Goal: Find specific page/section: Find specific page/section

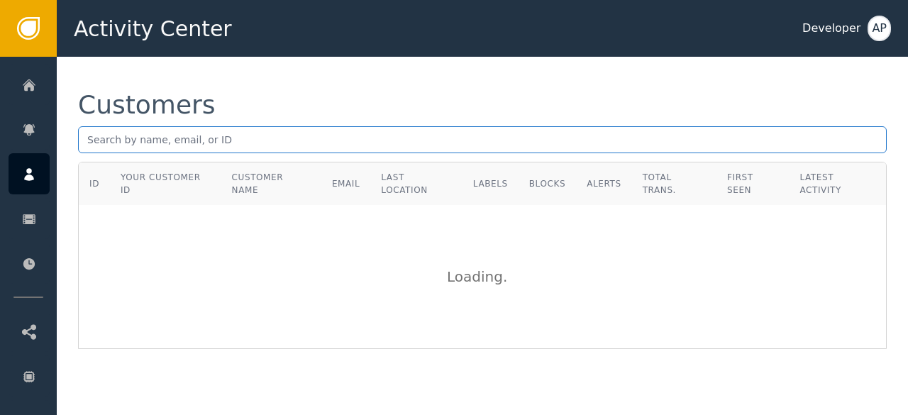
click at [85, 138] on input "text" at bounding box center [482, 139] width 809 height 27
paste input "[EMAIL_ADDRESS][DOMAIN_NAME]"
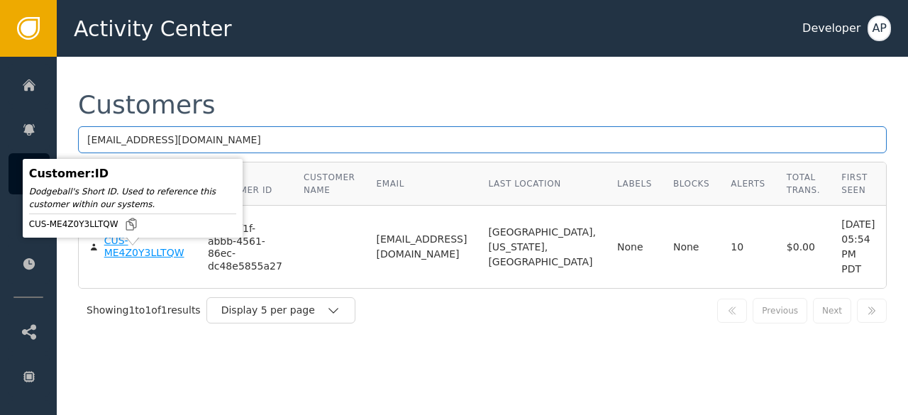
type input "[EMAIL_ADDRESS][DOMAIN_NAME]"
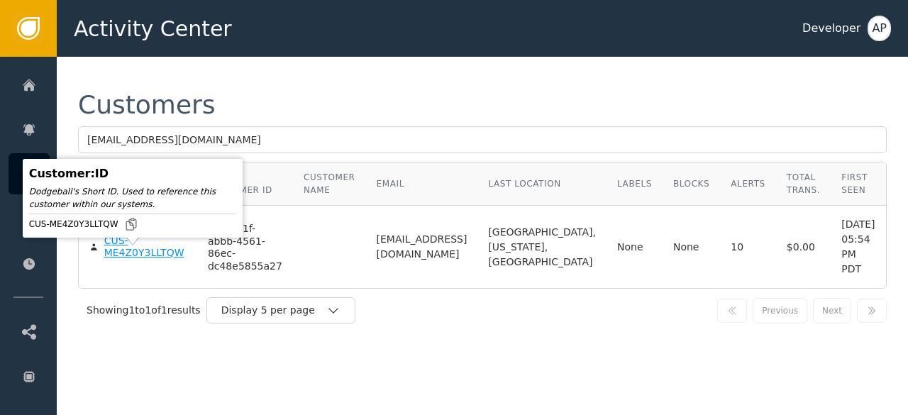
click at [115, 260] on div "CUS-ME4Z0Y3LLTQW" at bounding box center [145, 247] width 82 height 25
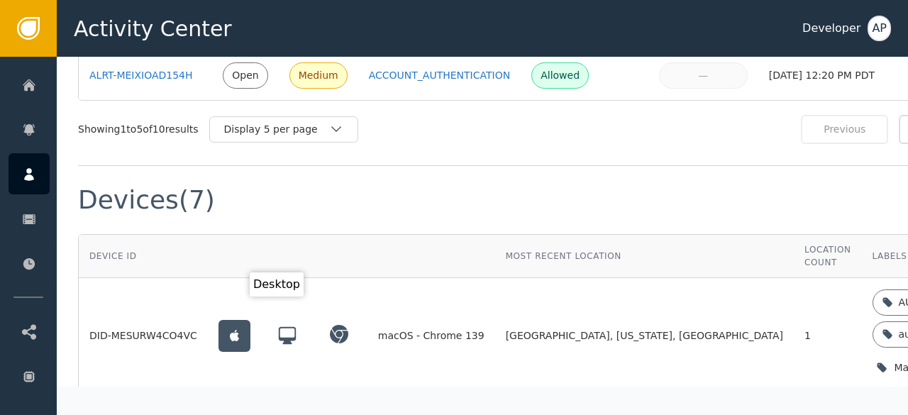
scroll to position [1148, 0]
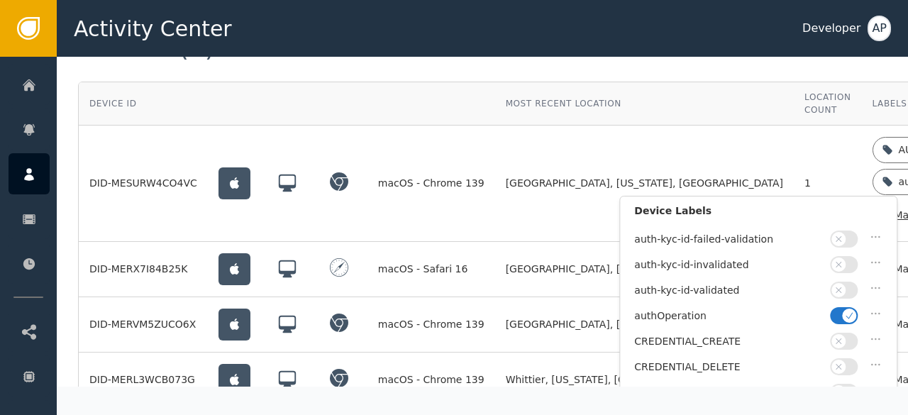
scroll to position [97, 0]
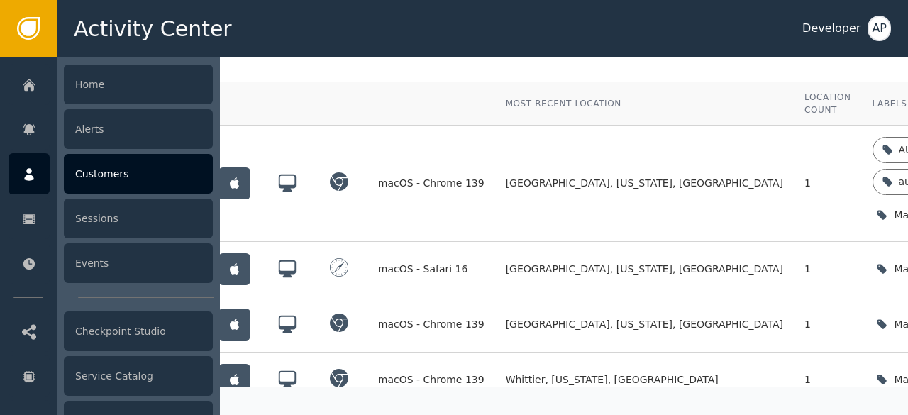
click at [87, 178] on div "Customers" at bounding box center [138, 174] width 149 height 40
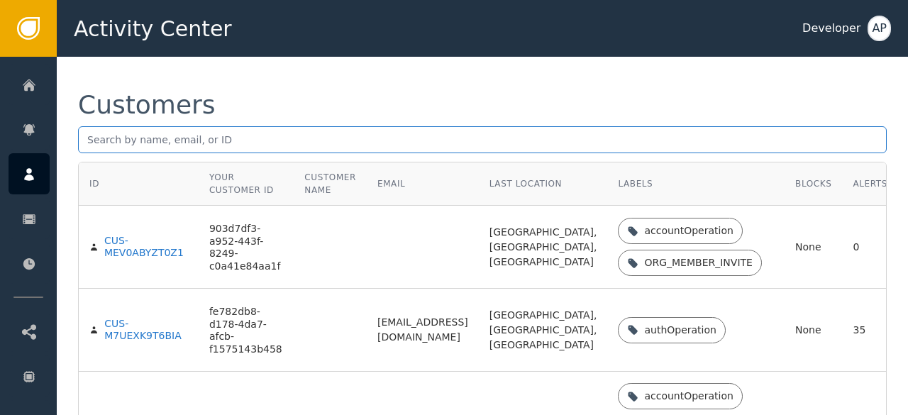
click at [88, 140] on input "text" at bounding box center [482, 139] width 809 height 27
paste input "[EMAIL_ADDRESS][DOMAIN_NAME]"
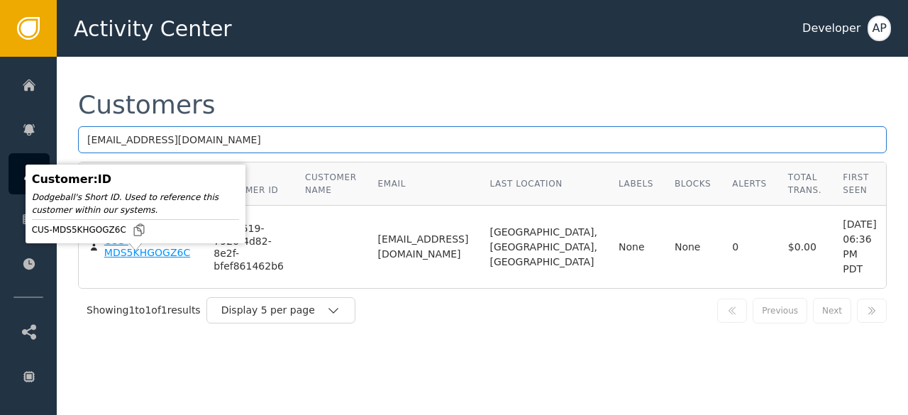
type input "[EMAIL_ADDRESS][DOMAIN_NAME]"
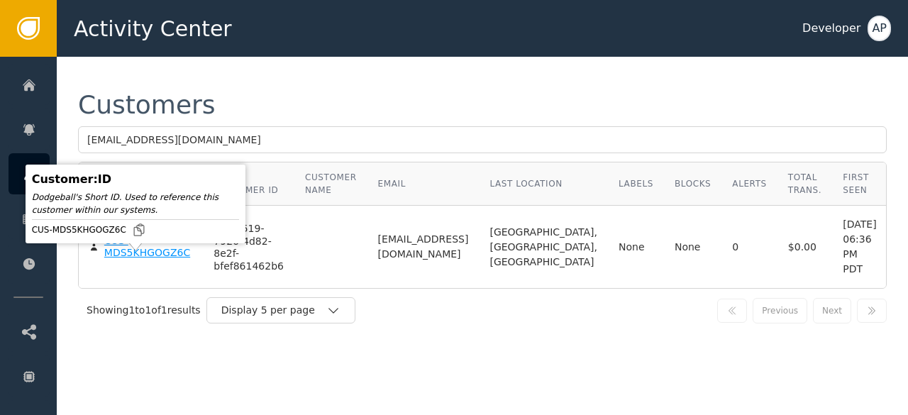
click at [126, 260] on div "CUS-MDS5KHGOGZ6C" at bounding box center [148, 247] width 89 height 25
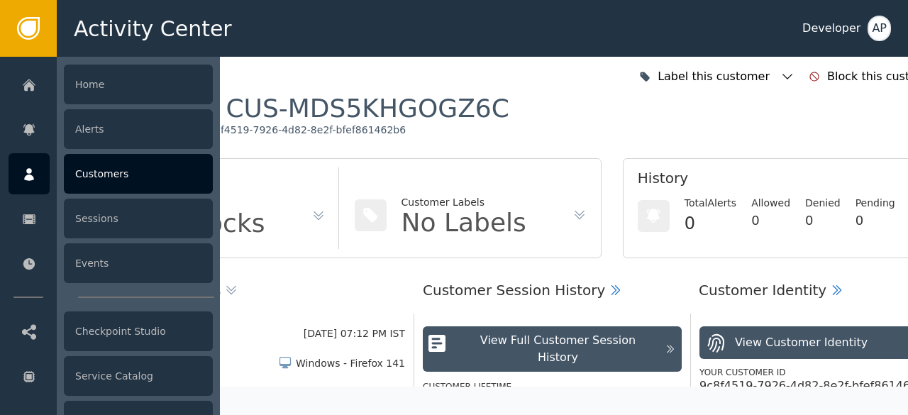
click at [96, 172] on div "Customers" at bounding box center [138, 174] width 149 height 40
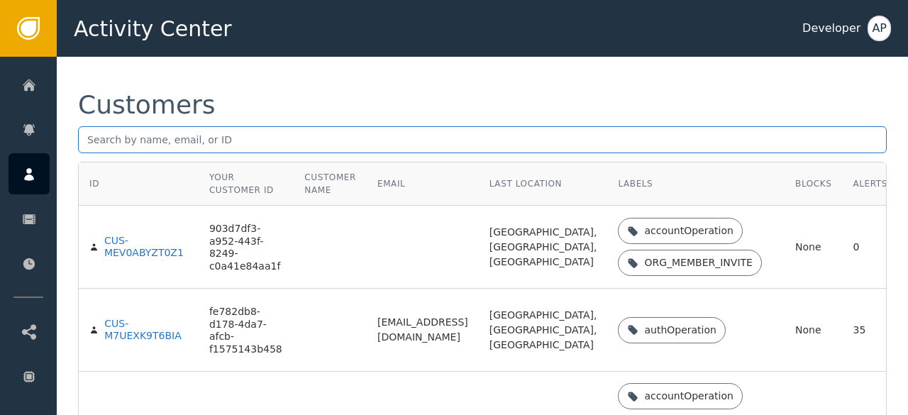
click at [88, 139] on input "text" at bounding box center [482, 139] width 809 height 27
paste input "[EMAIL_ADDRESS][DOMAIN_NAME]"
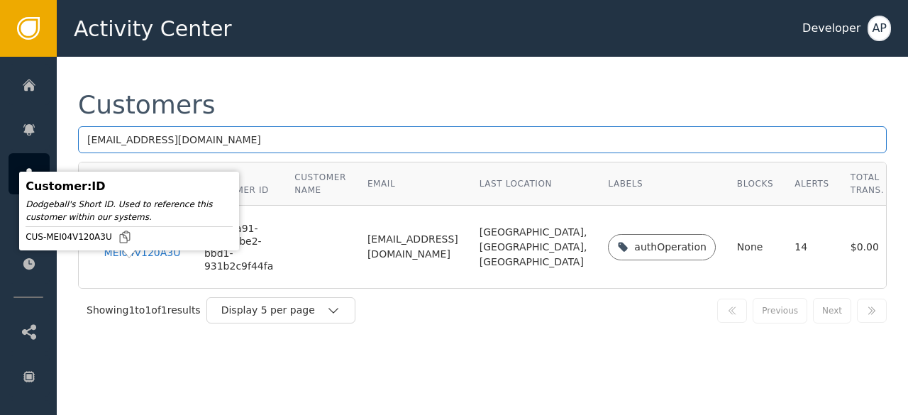
type input "[EMAIL_ADDRESS][DOMAIN_NAME]"
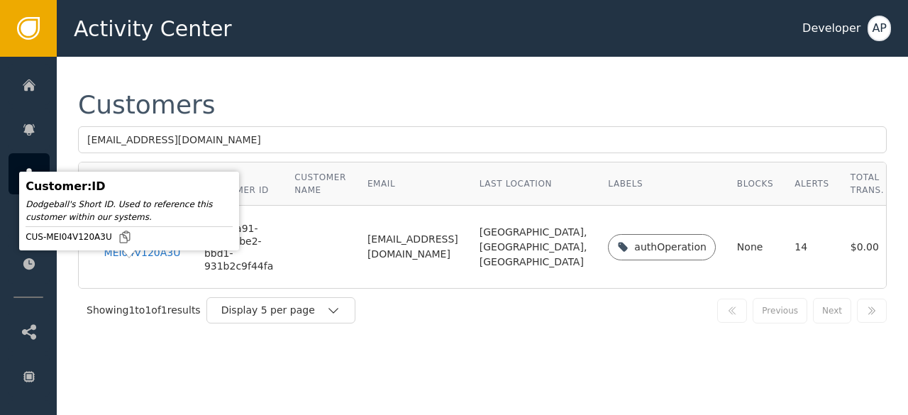
click at [121, 260] on div "CUS-MEI04V120A3U" at bounding box center [143, 247] width 79 height 25
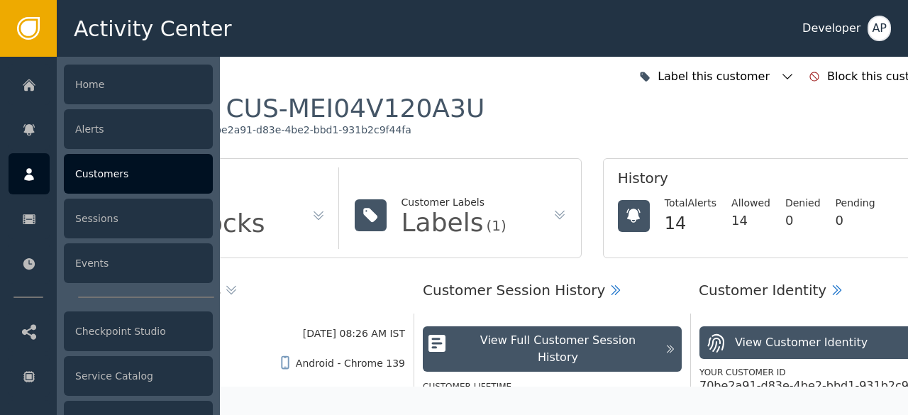
click at [82, 168] on div "Customers" at bounding box center [138, 174] width 149 height 40
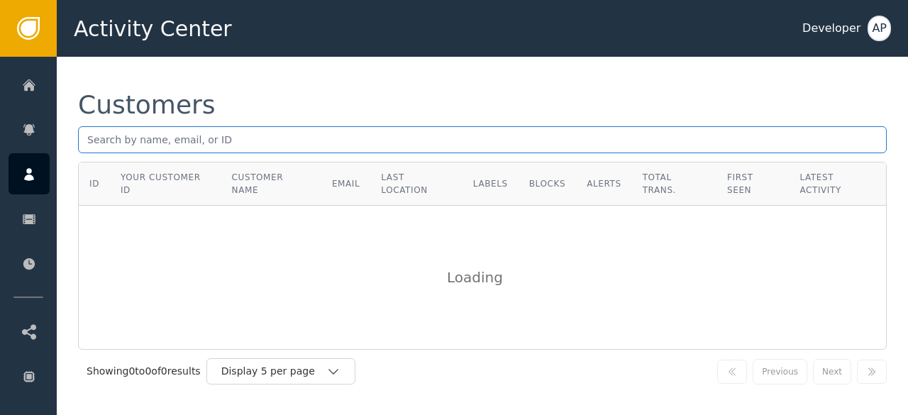
click at [87, 140] on input "text" at bounding box center [482, 139] width 809 height 27
paste input "[EMAIL_ADDRESS][DOMAIN_NAME]"
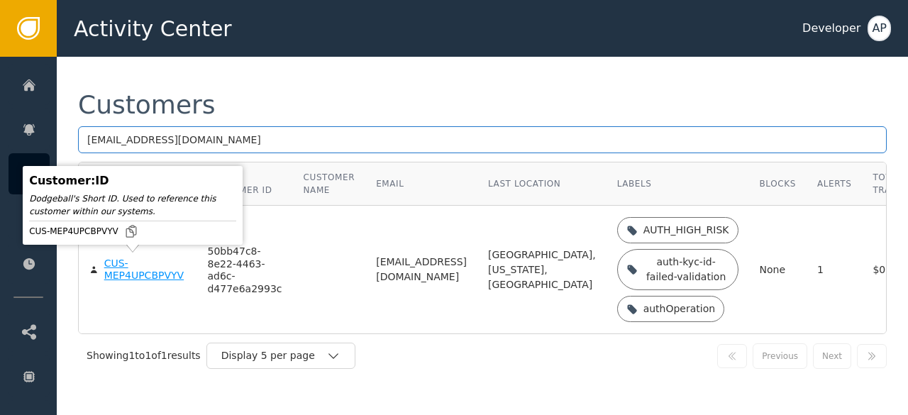
type input "[EMAIL_ADDRESS][DOMAIN_NAME]"
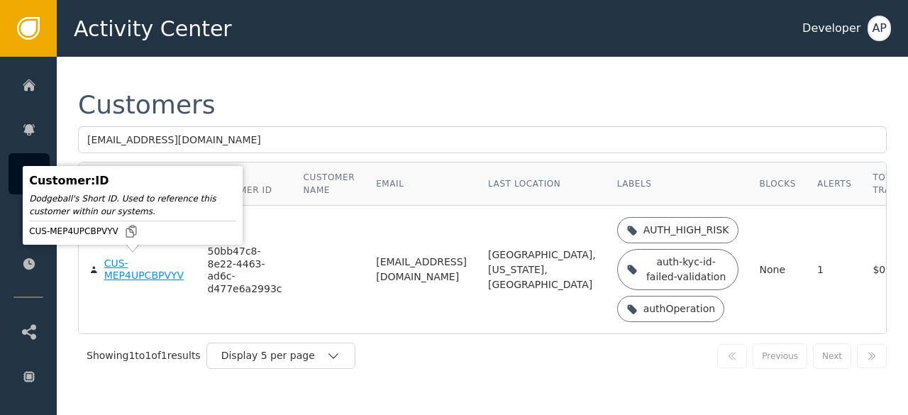
click at [128, 272] on div "CUS-MEP4UPCBPVYV" at bounding box center [145, 270] width 82 height 25
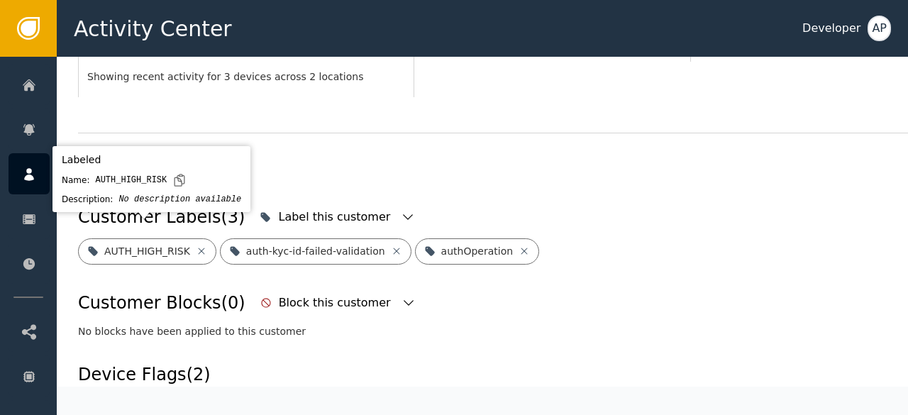
scroll to position [470, 0]
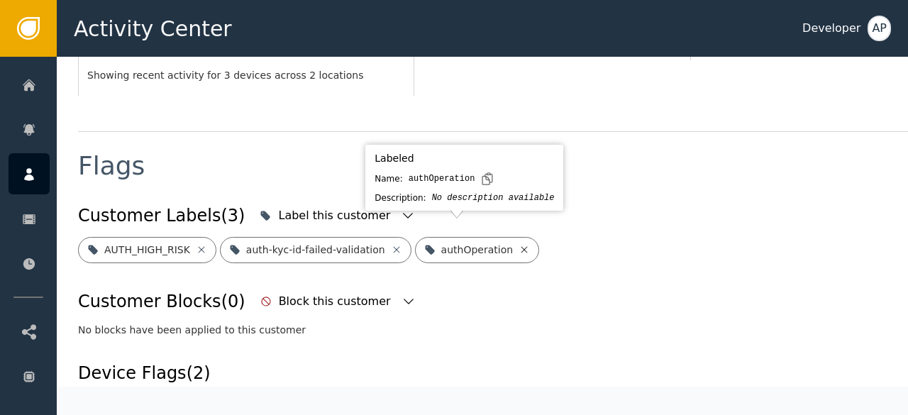
click at [519, 244] on icon at bounding box center [524, 249] width 11 height 11
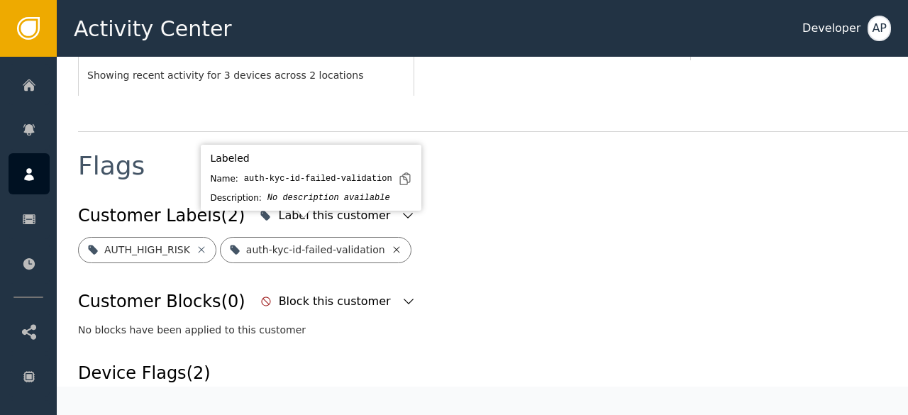
click at [391, 244] on icon at bounding box center [396, 249] width 11 height 11
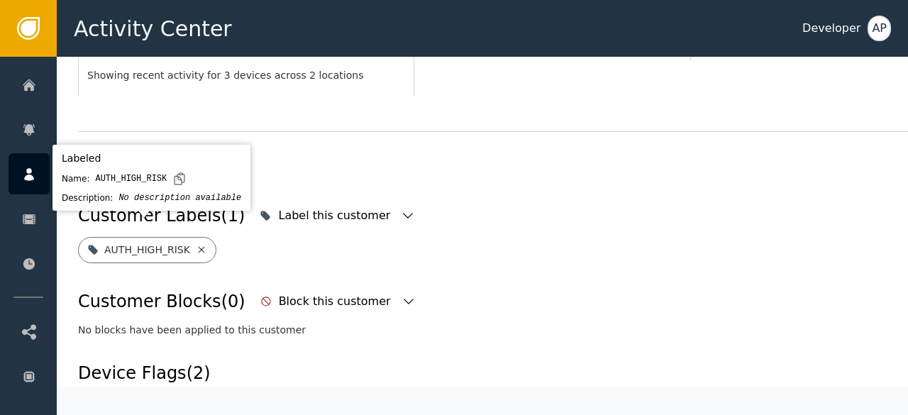
click at [196, 244] on icon at bounding box center [201, 249] width 11 height 11
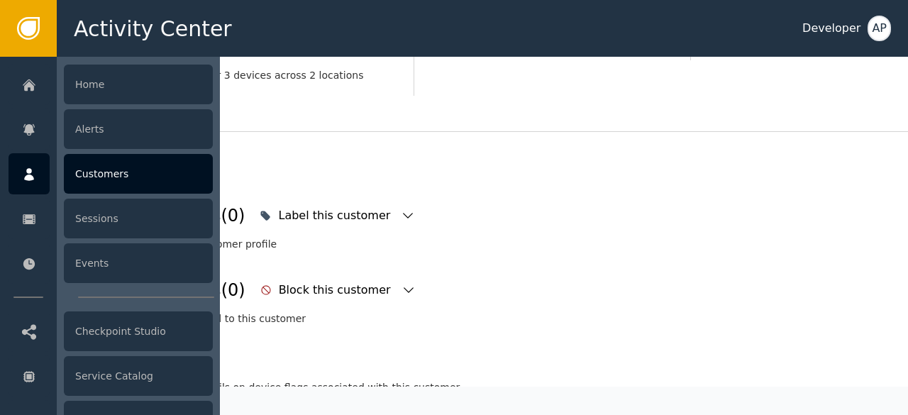
click at [98, 177] on div "Customers" at bounding box center [138, 174] width 149 height 40
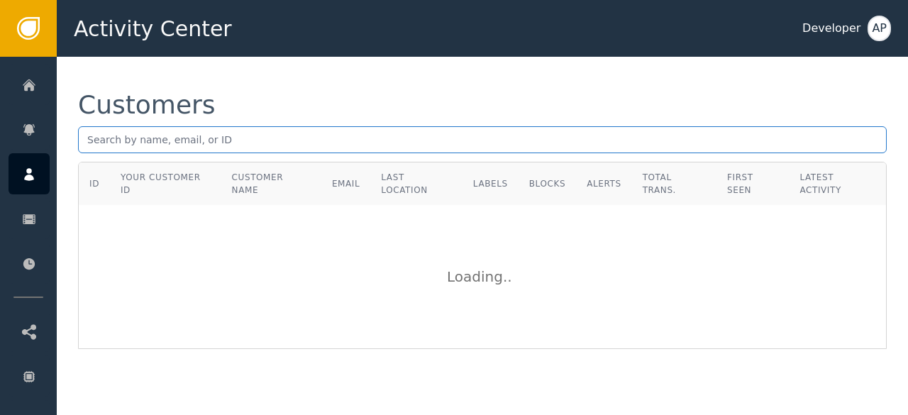
click at [88, 141] on input "text" at bounding box center [482, 139] width 809 height 27
paste input "[EMAIL_ADDRESS][DOMAIN_NAME]"
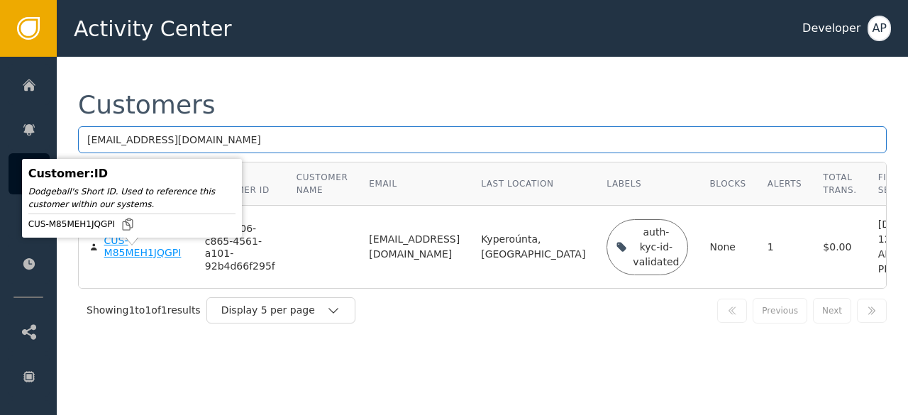
type input "[EMAIL_ADDRESS][DOMAIN_NAME]"
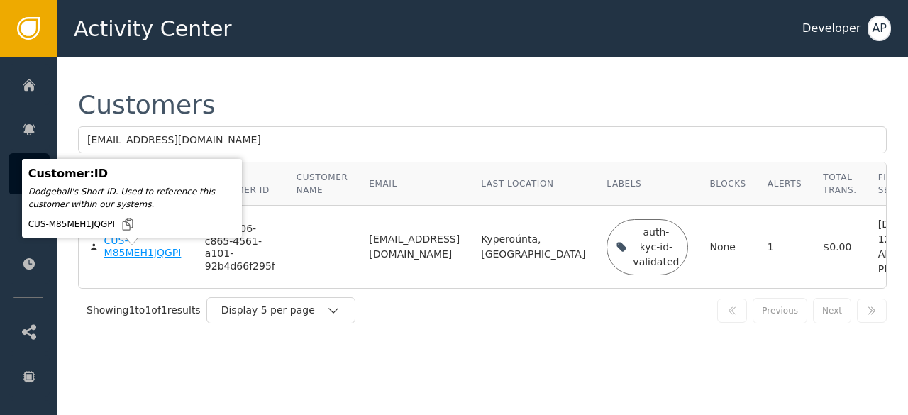
click at [115, 260] on div "CUS-M85MEH1JQGPI" at bounding box center [143, 247] width 79 height 25
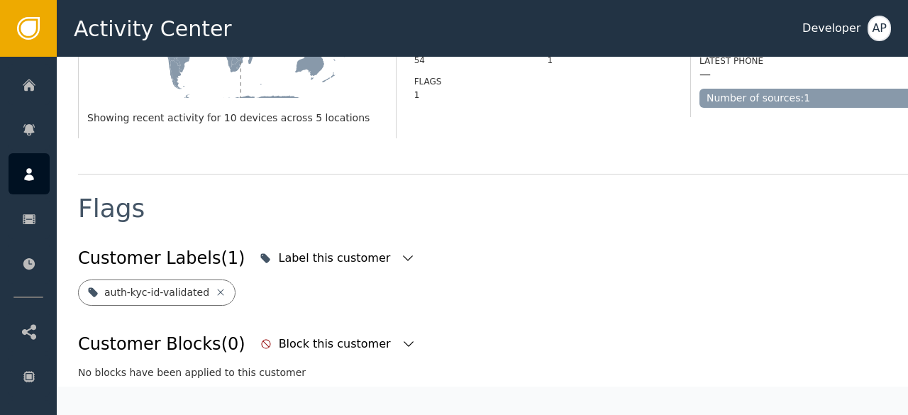
scroll to position [518, 0]
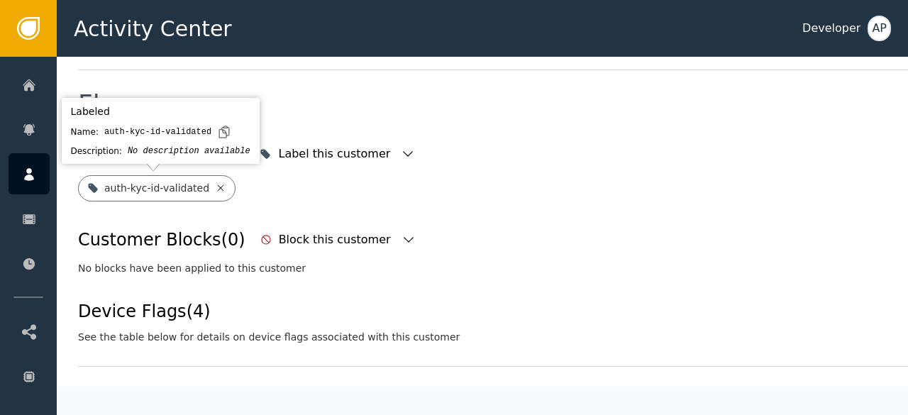
click at [218, 187] on icon at bounding box center [221, 187] width 6 height 6
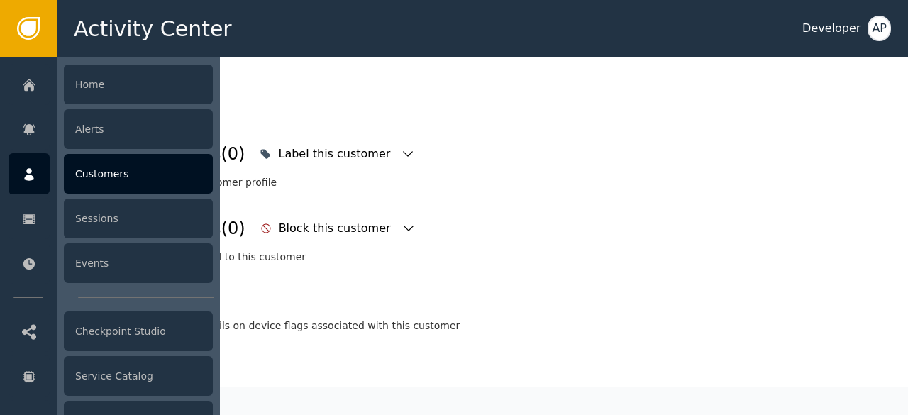
click at [84, 174] on div "Customers" at bounding box center [138, 174] width 149 height 40
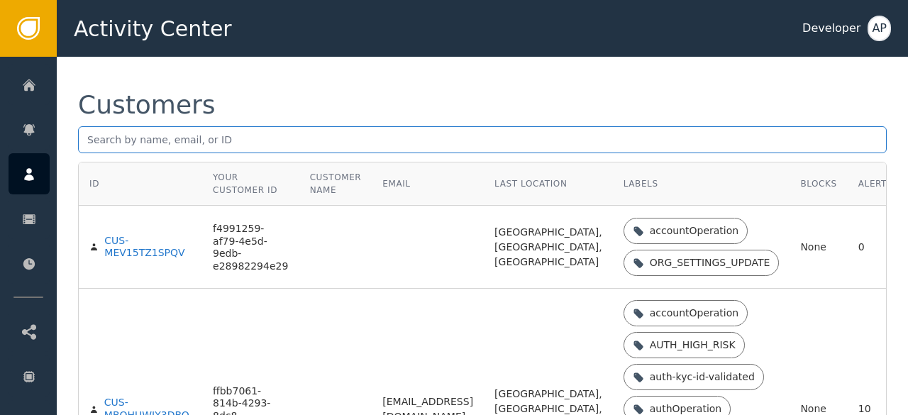
click at [88, 138] on input "text" at bounding box center [482, 139] width 809 height 27
paste input "[EMAIL_ADDRESS][DOMAIN_NAME]"
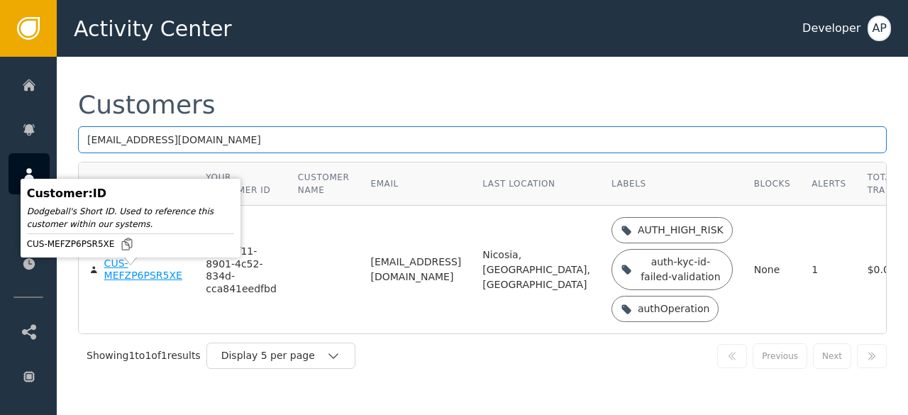
type input "[EMAIL_ADDRESS][DOMAIN_NAME]"
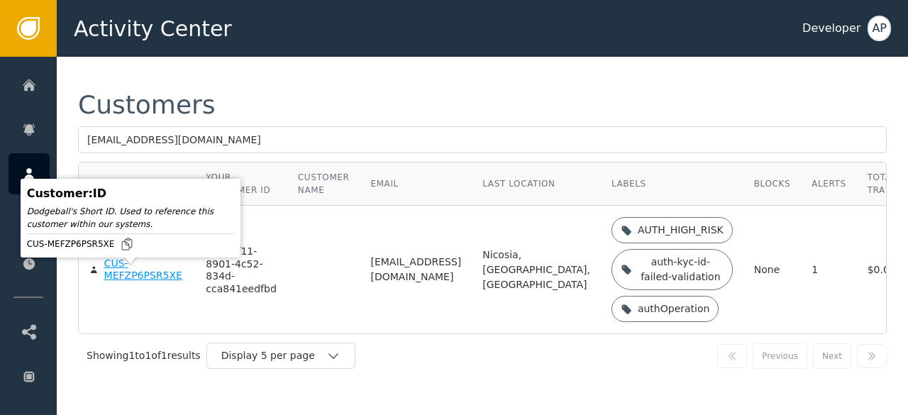
click at [118, 282] on div "CUS-MEFZP6PSR5XE" at bounding box center [144, 270] width 81 height 25
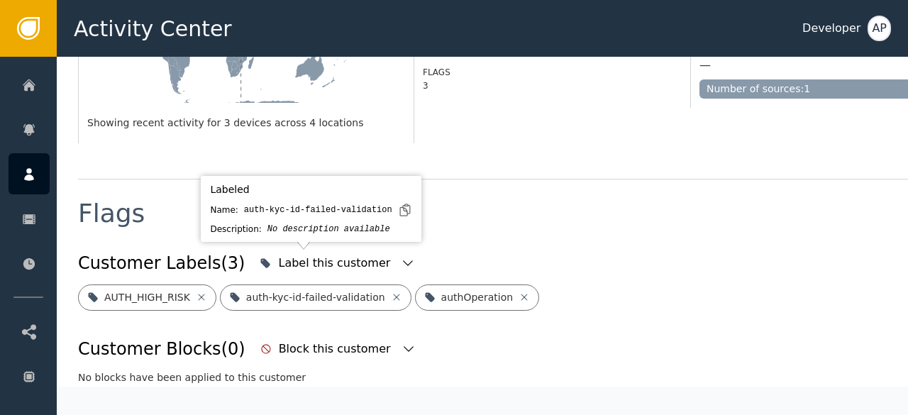
scroll to position [463, 0]
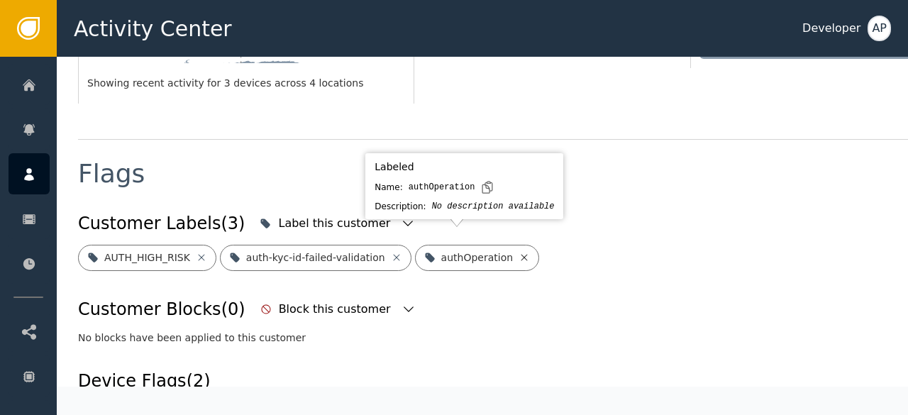
click at [521, 254] on icon at bounding box center [524, 257] width 6 height 6
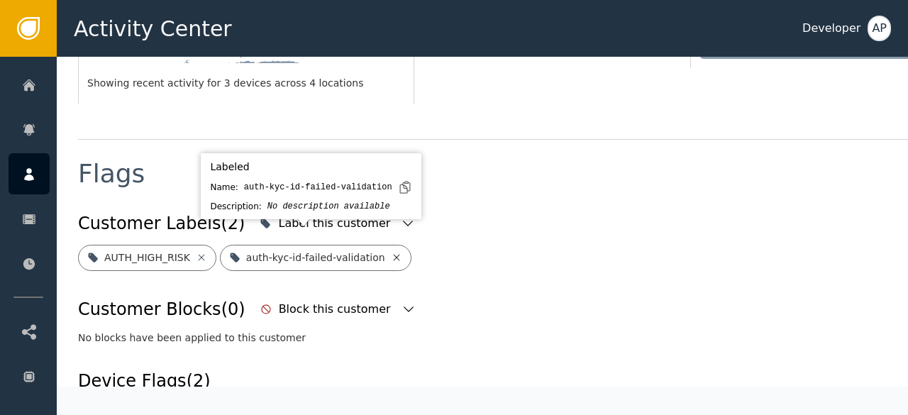
click at [391, 252] on icon at bounding box center [396, 257] width 11 height 11
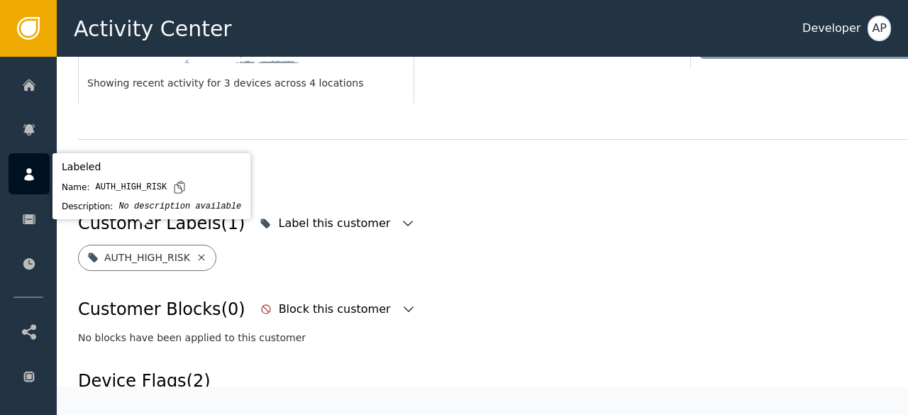
click at [197, 252] on icon at bounding box center [201, 257] width 11 height 11
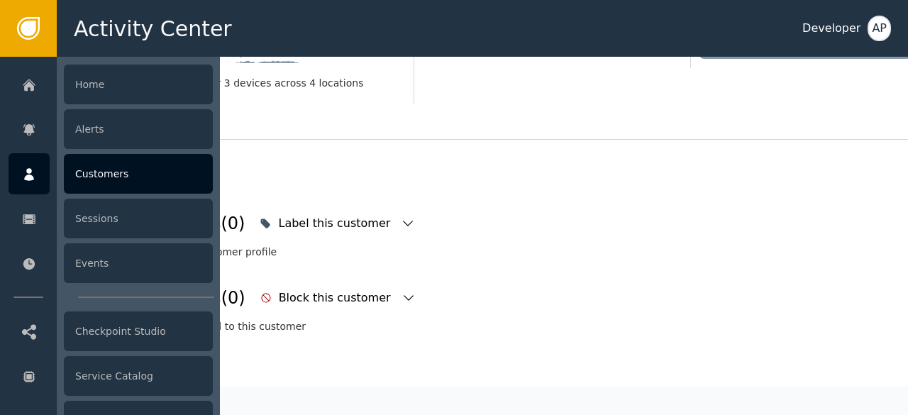
click at [92, 181] on div "Customers" at bounding box center [138, 174] width 149 height 40
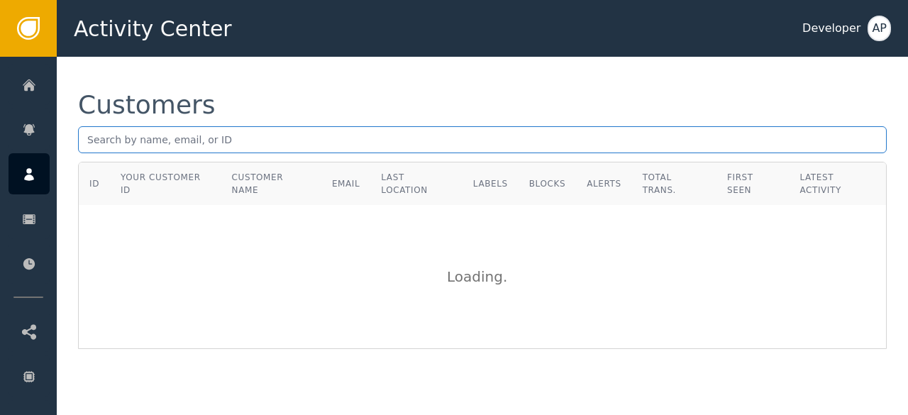
click at [84, 140] on input "text" at bounding box center [482, 139] width 809 height 27
paste input "[EMAIL_ADDRESS][DOMAIN_NAME]"
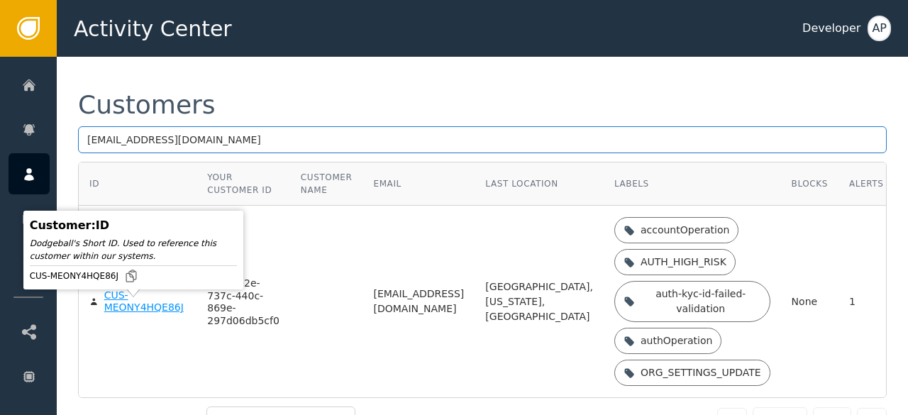
type input "[EMAIL_ADDRESS][DOMAIN_NAME]"
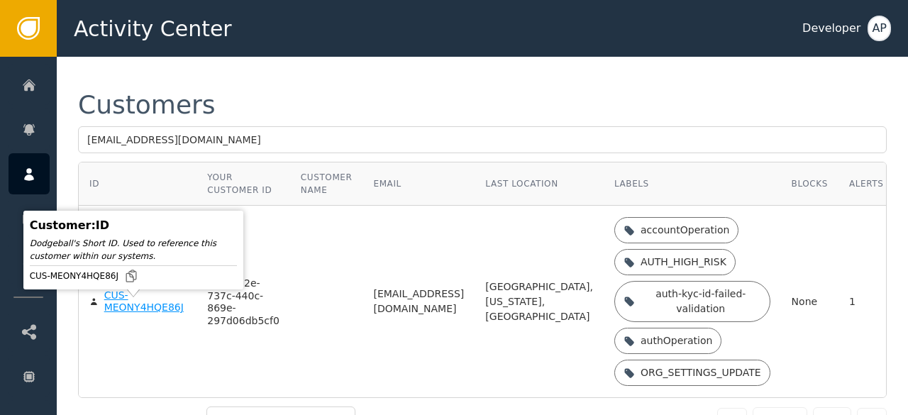
click at [114, 314] on div "CUS-MEONY4HQE86J" at bounding box center [145, 301] width 82 height 25
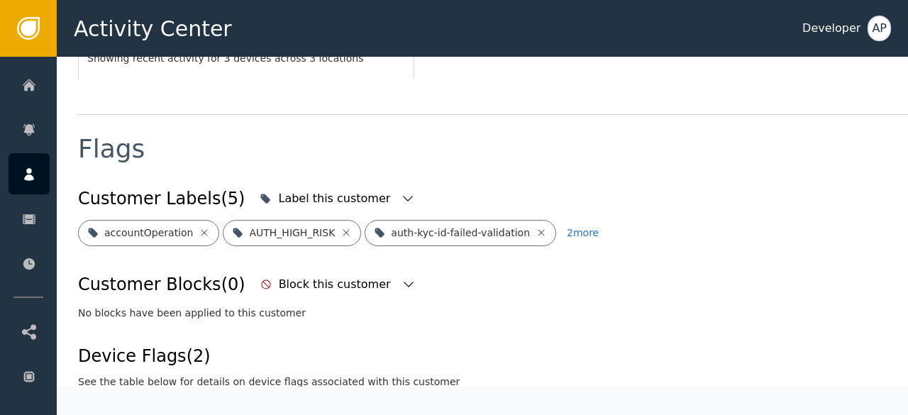
scroll to position [488, 0]
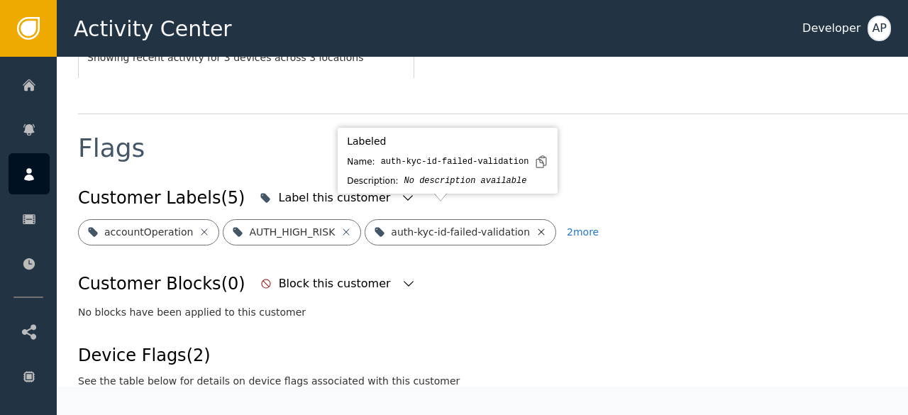
click at [539, 228] on icon at bounding box center [542, 231] width 6 height 6
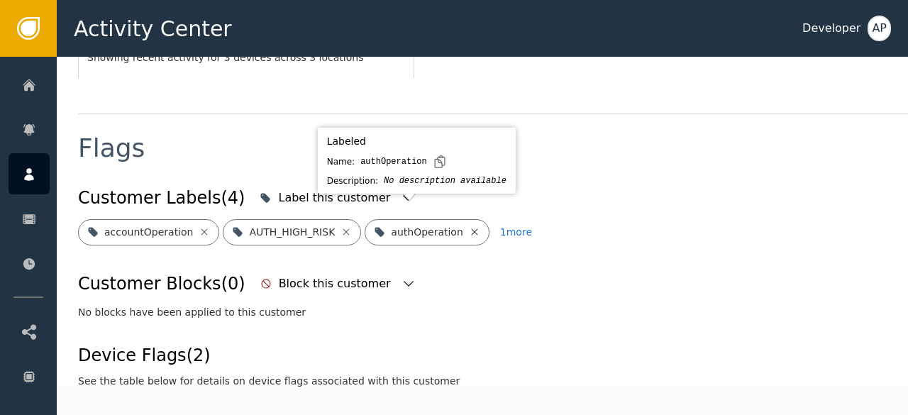
click at [469, 226] on icon at bounding box center [474, 231] width 11 height 11
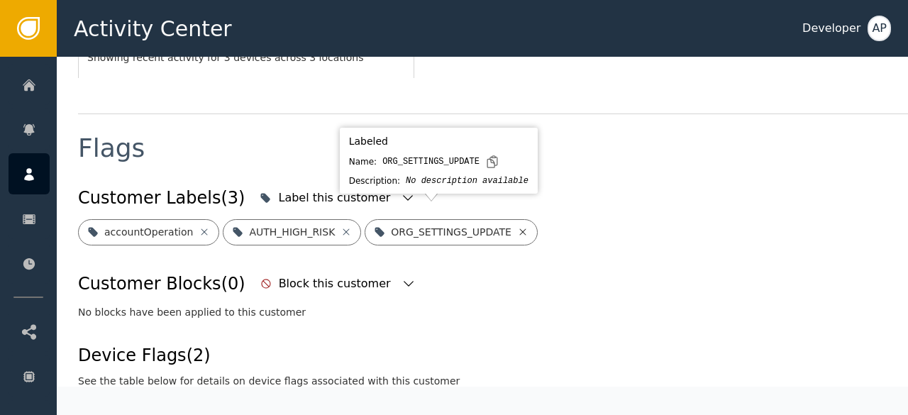
click at [517, 226] on icon at bounding box center [522, 231] width 11 height 11
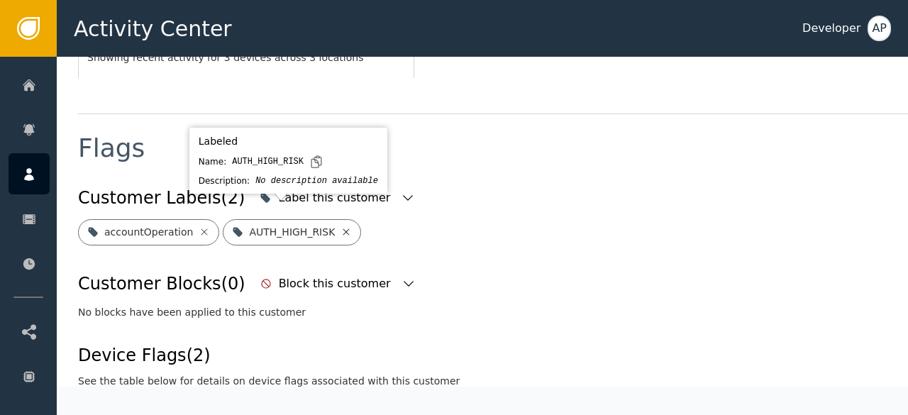
click at [343, 228] on icon at bounding box center [346, 231] width 6 height 6
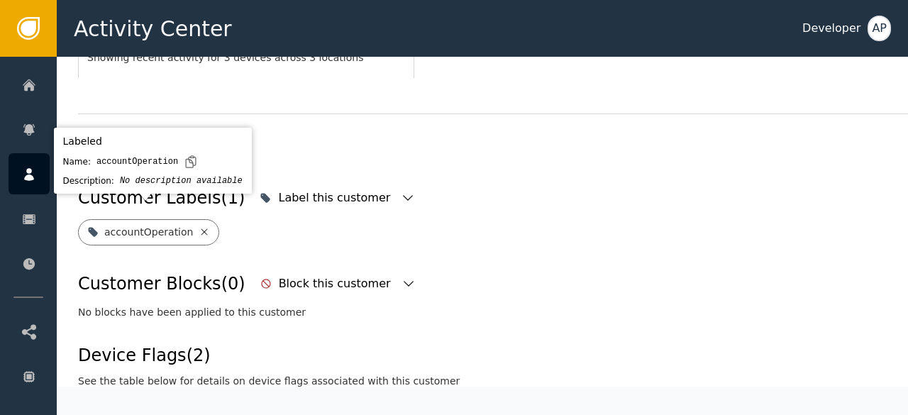
click at [199, 226] on icon at bounding box center [204, 231] width 11 height 11
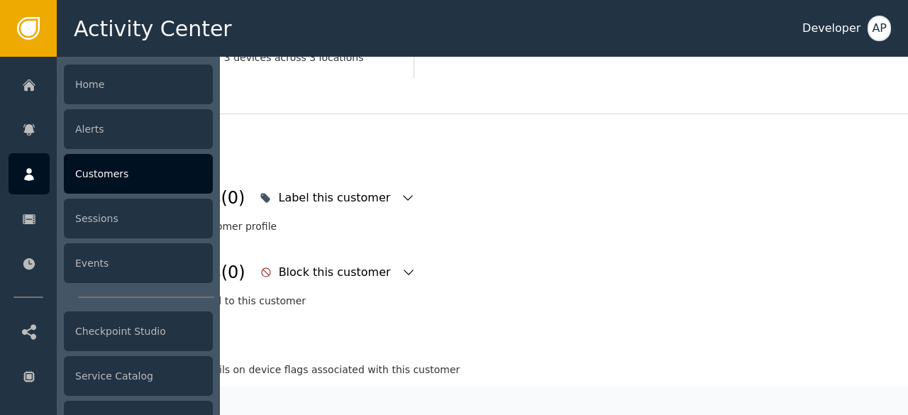
click at [82, 170] on div "Customers" at bounding box center [138, 174] width 149 height 40
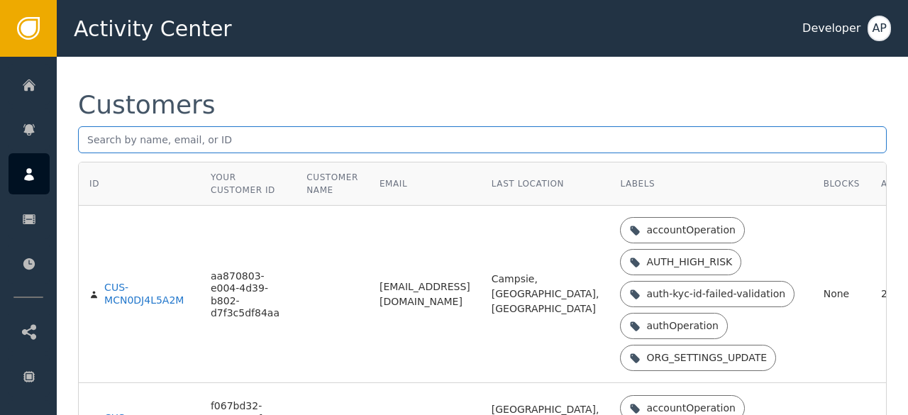
click at [87, 139] on input "text" at bounding box center [482, 139] width 809 height 27
paste input "[EMAIL_ADDRESS][DOMAIN_NAME]"
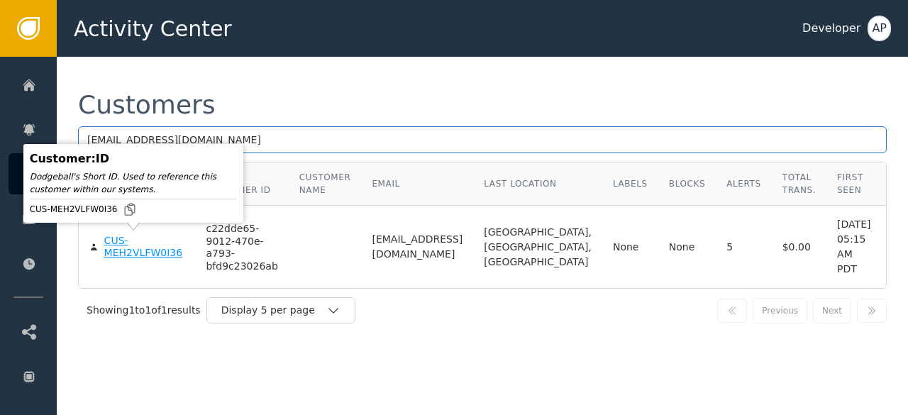
type input "[EMAIL_ADDRESS][DOMAIN_NAME]"
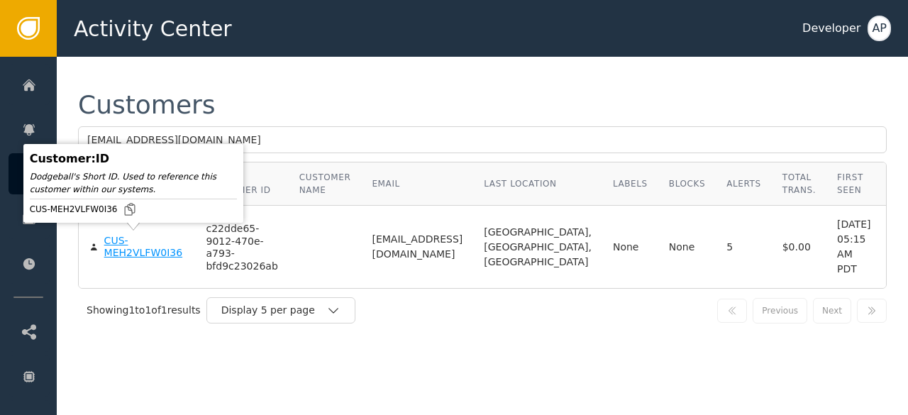
click at [112, 253] on div "CUS-MEH2VLFW0I36" at bounding box center [144, 247] width 81 height 25
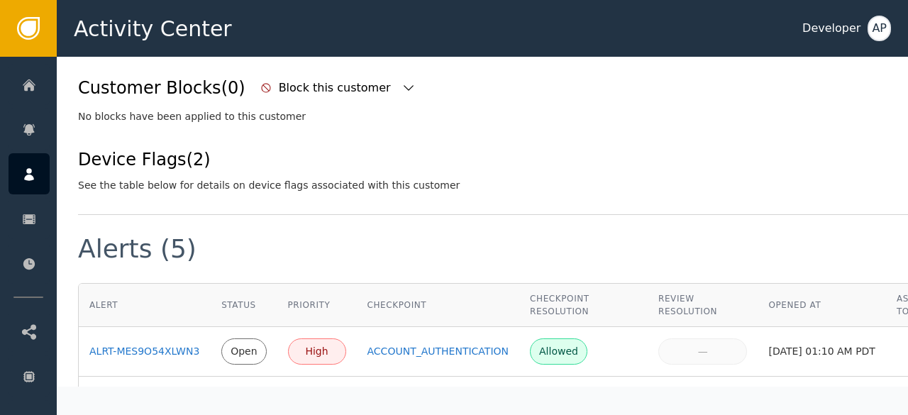
scroll to position [673, 0]
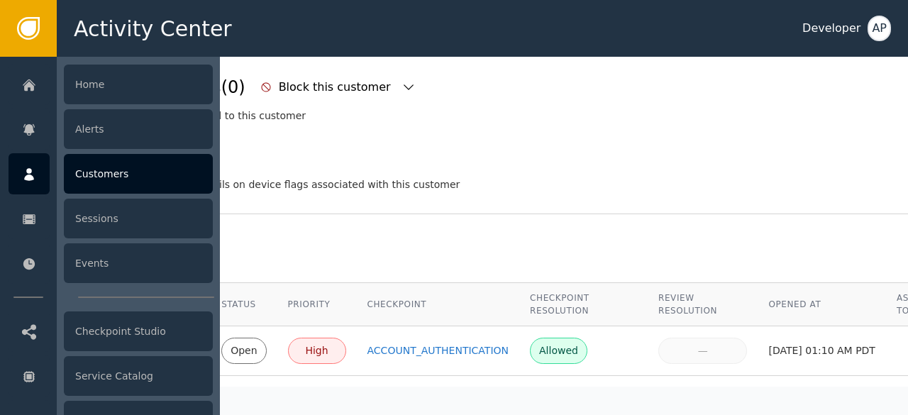
click at [105, 167] on div "Customers" at bounding box center [138, 174] width 149 height 40
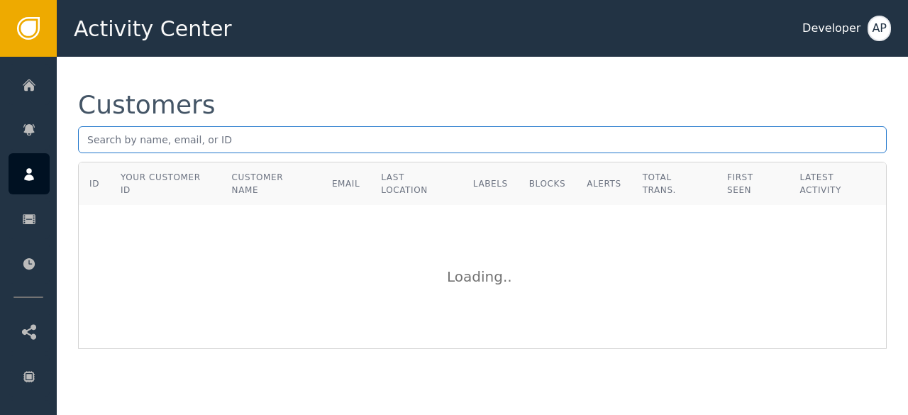
click at [87, 140] on input "text" at bounding box center [482, 139] width 809 height 27
paste input "[EMAIL_ADDRESS][DOMAIN_NAME]"
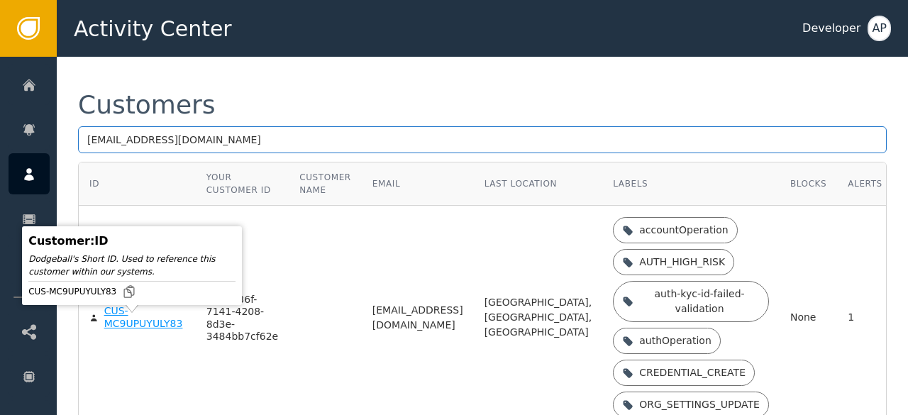
type input "[EMAIL_ADDRESS][DOMAIN_NAME]"
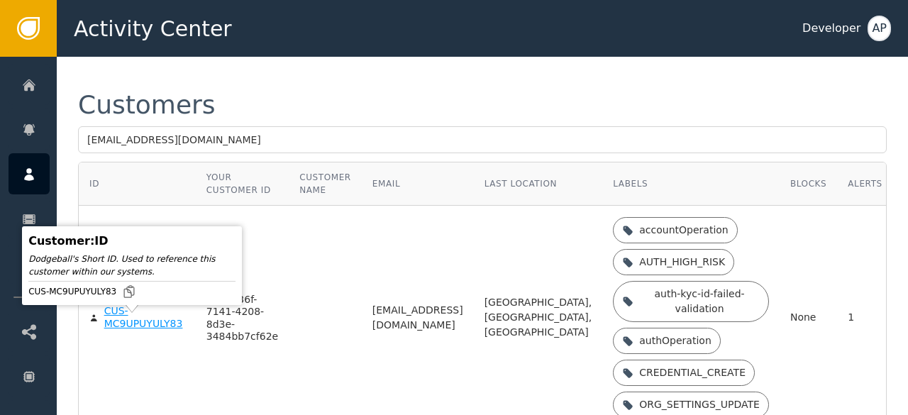
click at [121, 325] on div "CUS-MC9UPUYULY83" at bounding box center [144, 317] width 81 height 25
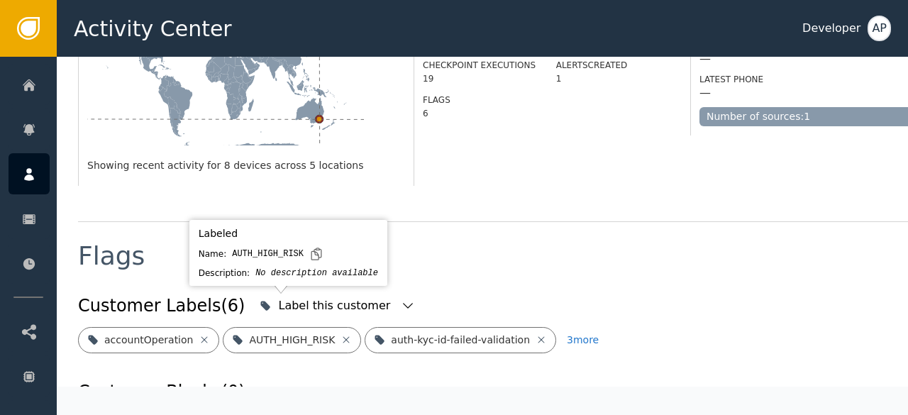
scroll to position [422, 0]
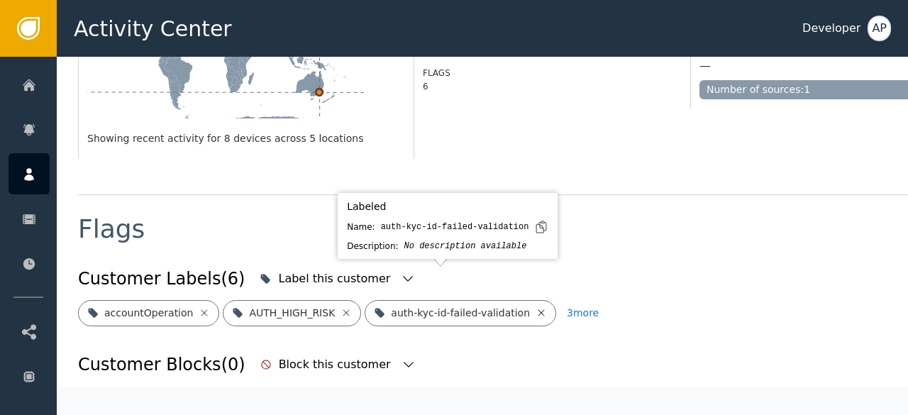
click at [536, 307] on icon at bounding box center [541, 312] width 11 height 11
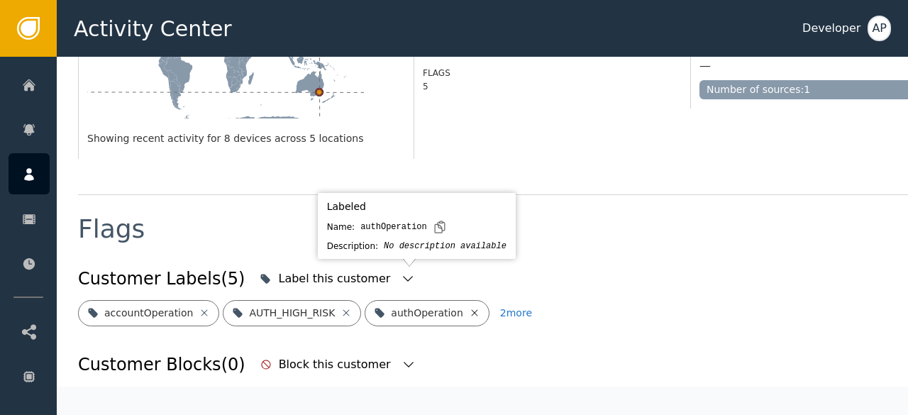
click at [469, 307] on icon at bounding box center [474, 312] width 11 height 11
click at [503, 307] on icon at bounding box center [508, 312] width 11 height 11
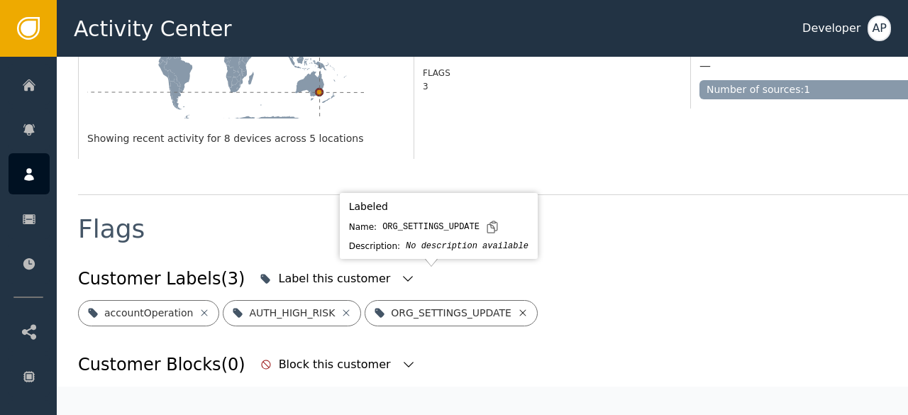
click at [519, 309] on icon at bounding box center [522, 312] width 6 height 6
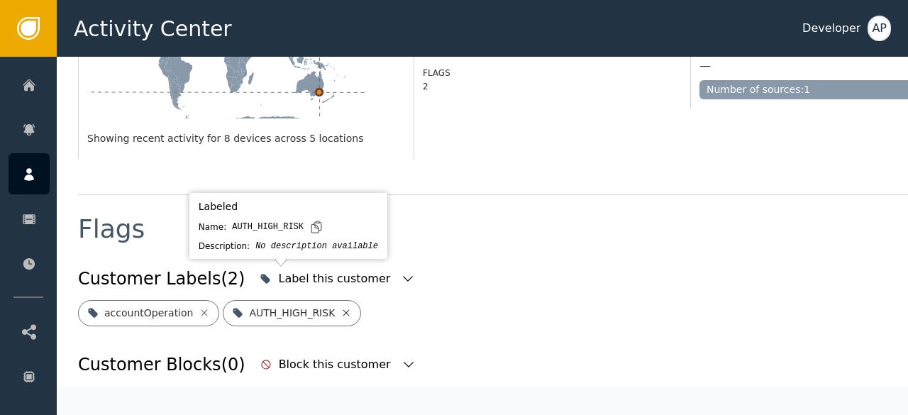
click at [341, 307] on icon at bounding box center [346, 312] width 11 height 11
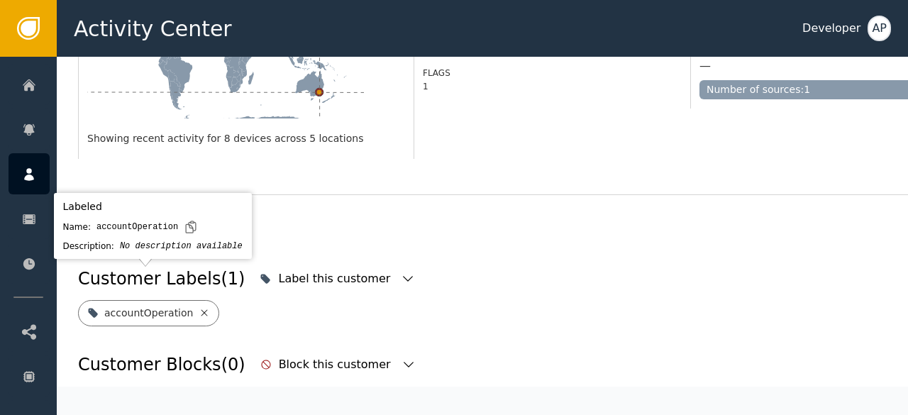
click at [199, 307] on icon at bounding box center [204, 312] width 11 height 11
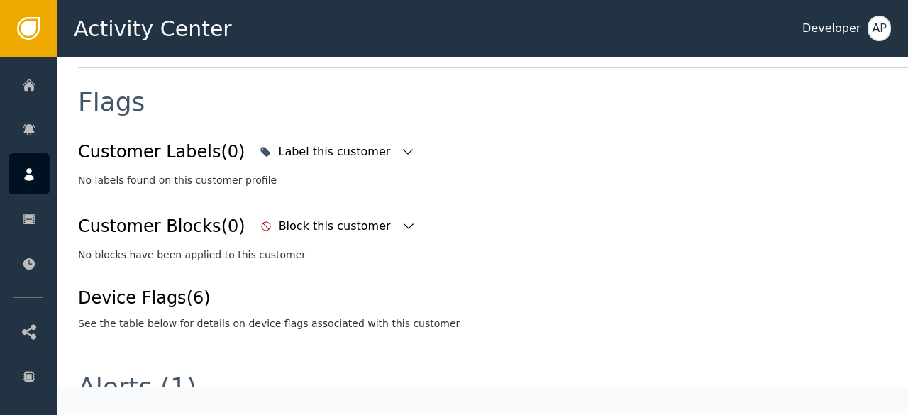
scroll to position [551, 0]
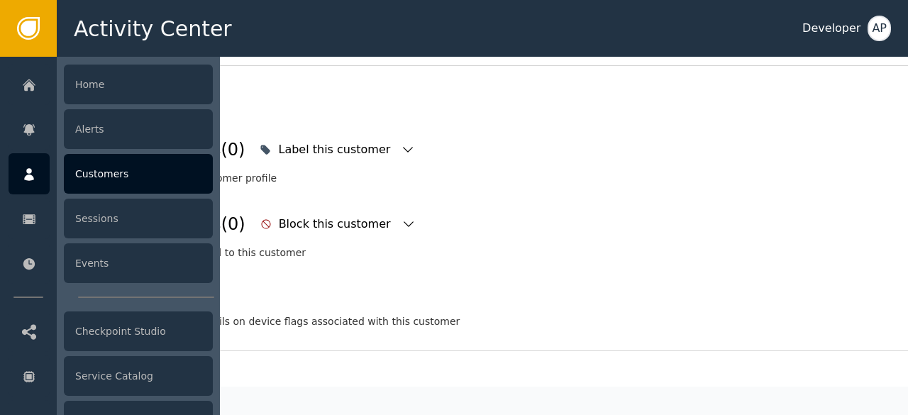
click at [100, 170] on div "Customers" at bounding box center [138, 174] width 149 height 40
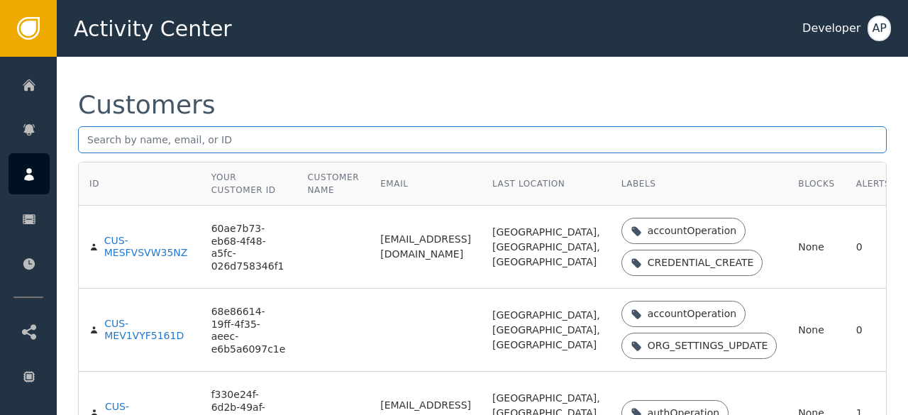
click at [92, 146] on input "text" at bounding box center [482, 139] width 809 height 27
paste input "[EMAIL_ADDRESS][DOMAIN_NAME]"
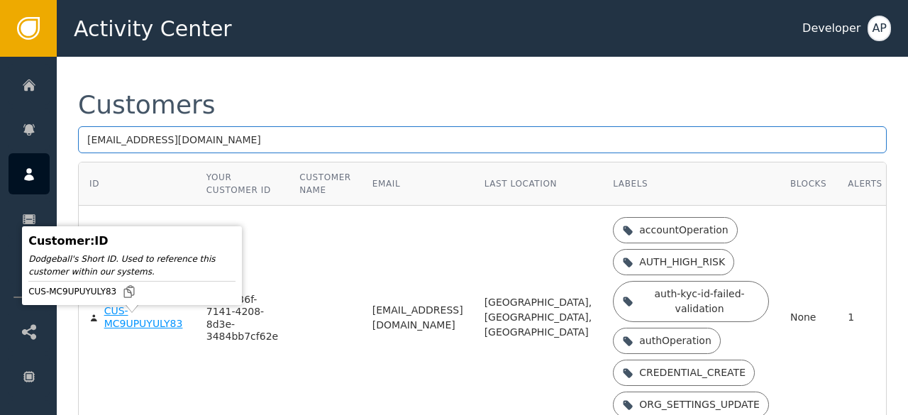
type input "[EMAIL_ADDRESS][DOMAIN_NAME]"
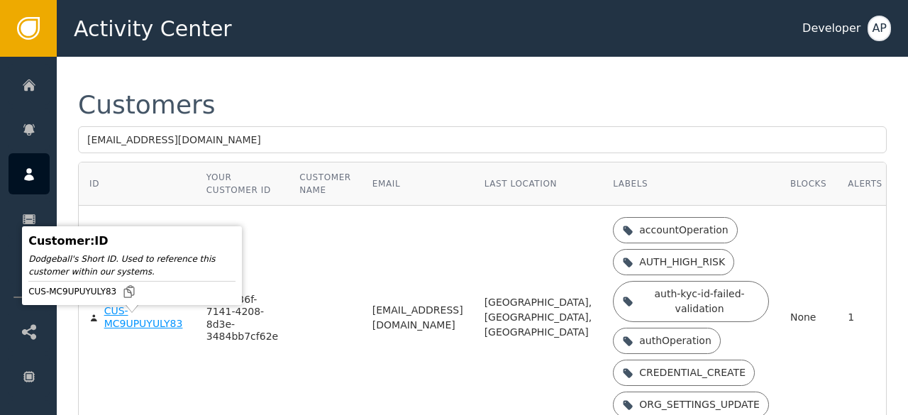
click at [118, 330] on div "CUS-MC9UPUYULY83" at bounding box center [144, 317] width 81 height 25
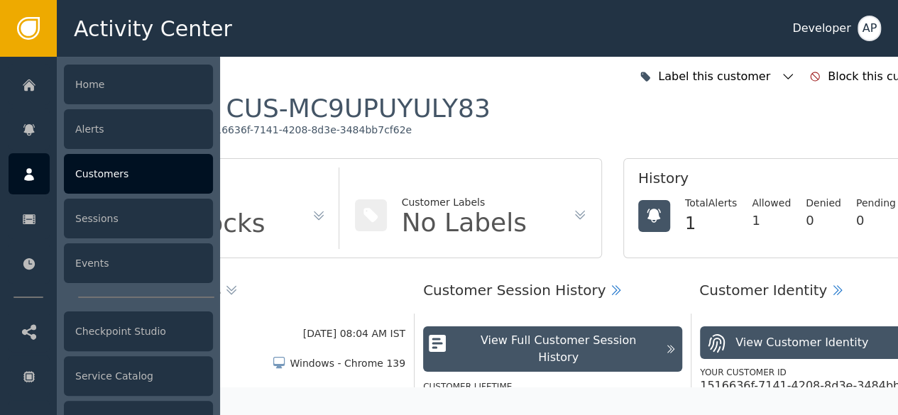
click at [100, 172] on div "Customers" at bounding box center [138, 174] width 149 height 40
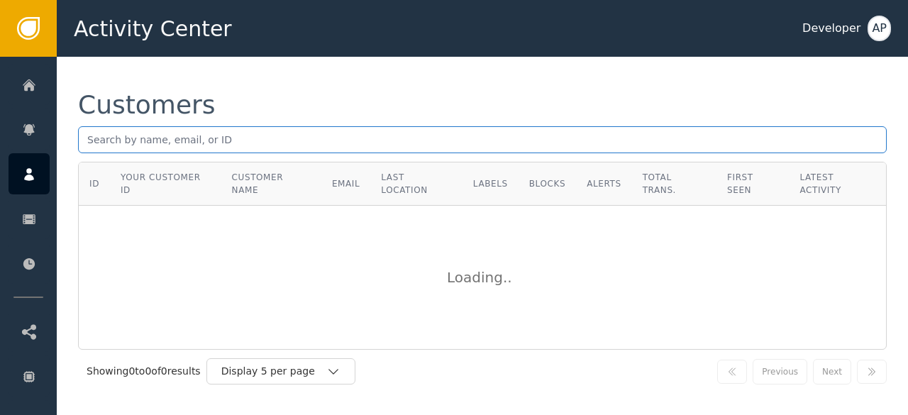
click at [86, 141] on input "text" at bounding box center [482, 139] width 809 height 27
paste input "[EMAIL_ADDRESS][DOMAIN_NAME]"
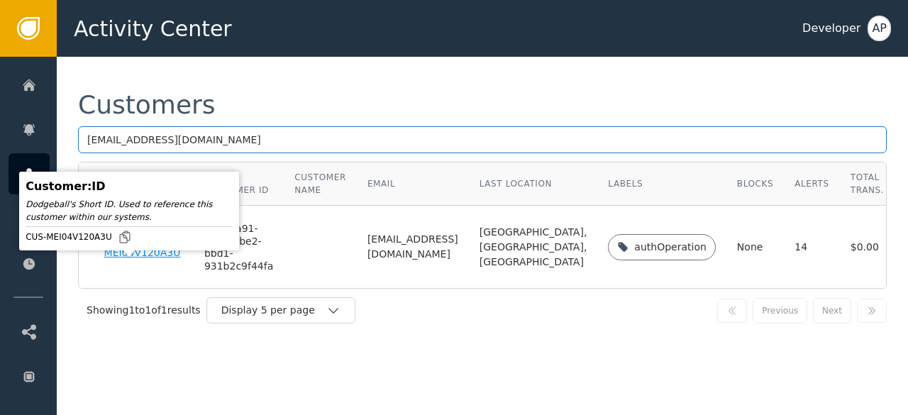
type input "[EMAIL_ADDRESS][DOMAIN_NAME]"
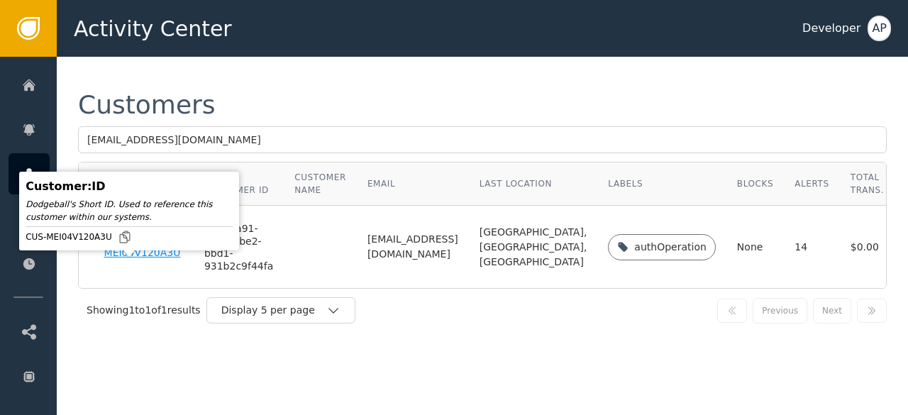
click at [115, 260] on div "CUS-MEI04V120A3U" at bounding box center [143, 247] width 79 height 25
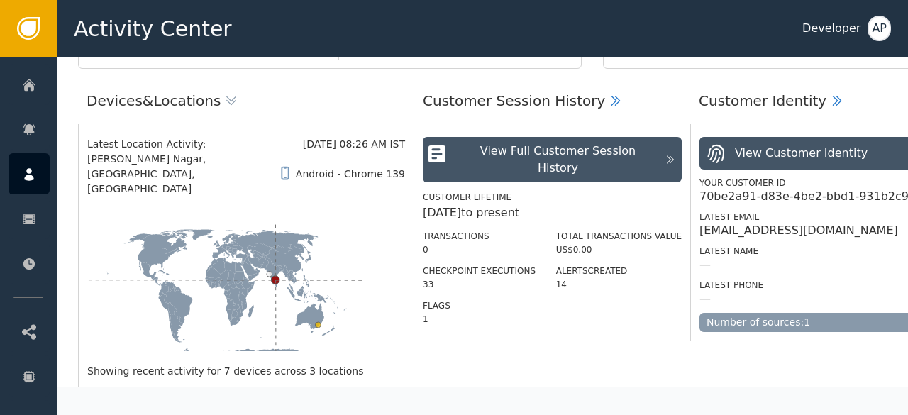
scroll to position [175, 0]
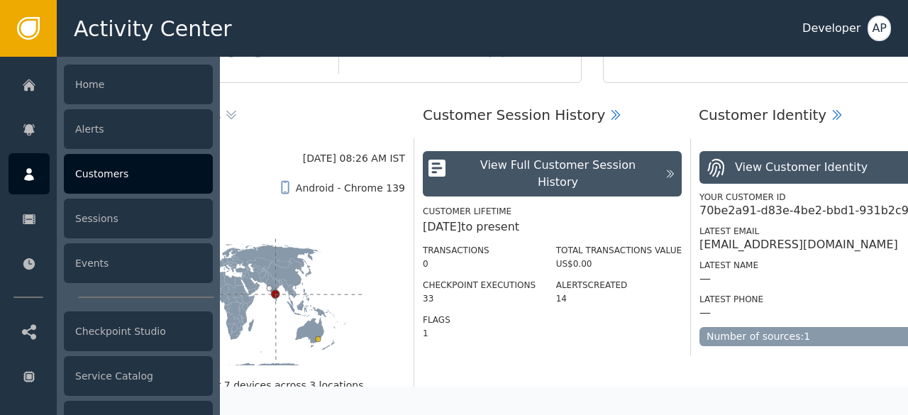
click at [96, 177] on div "Customers" at bounding box center [138, 174] width 149 height 40
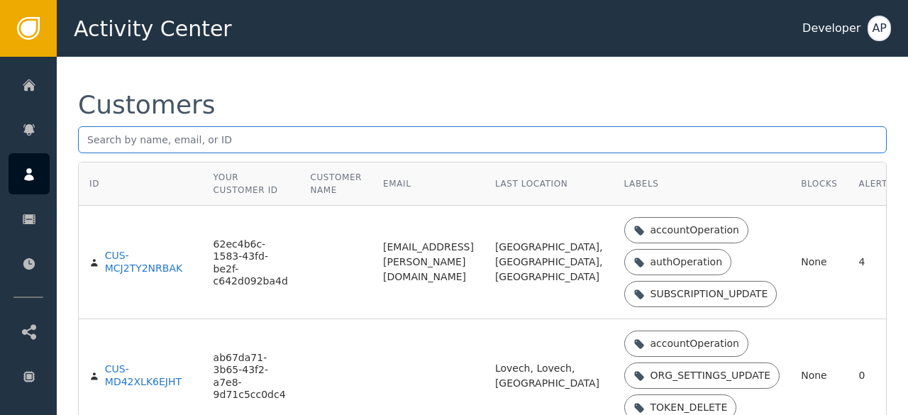
click at [88, 144] on input "text" at bounding box center [482, 139] width 809 height 27
paste input "[EMAIL_ADDRESS][DOMAIN_NAME]"
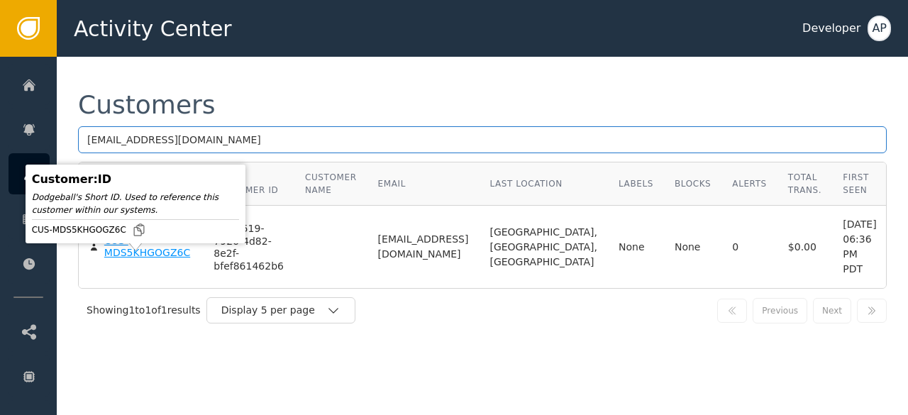
type input "[EMAIL_ADDRESS][DOMAIN_NAME]"
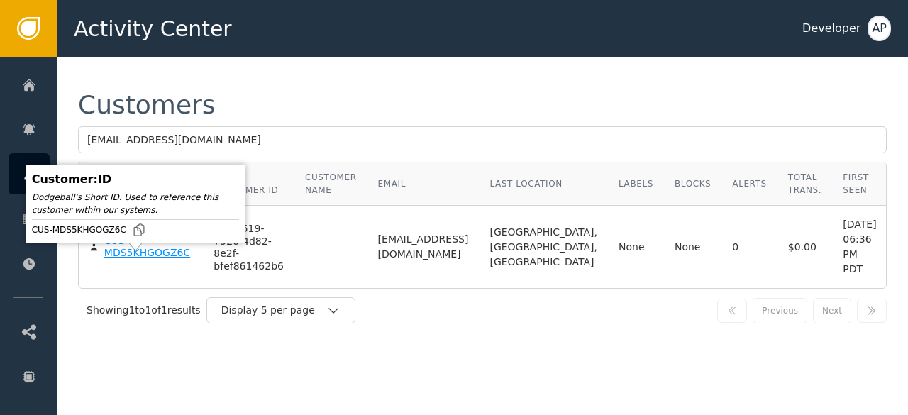
click at [131, 260] on div "CUS-MDS5KHGOGZ6C" at bounding box center [148, 247] width 89 height 25
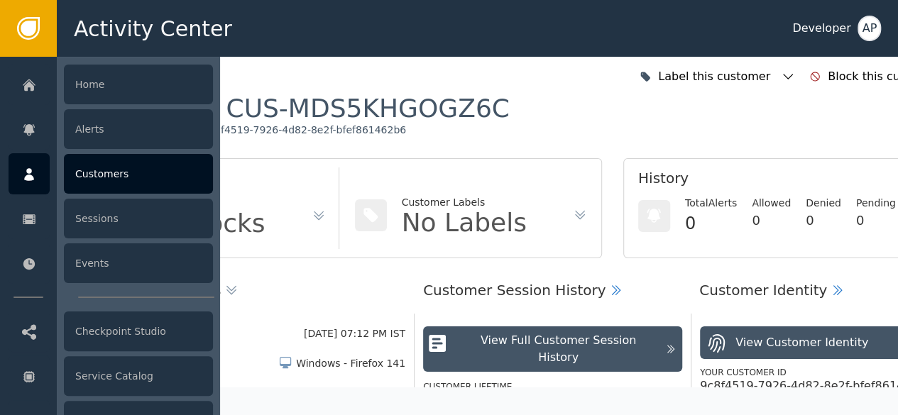
click at [95, 171] on div "Customers" at bounding box center [138, 174] width 149 height 40
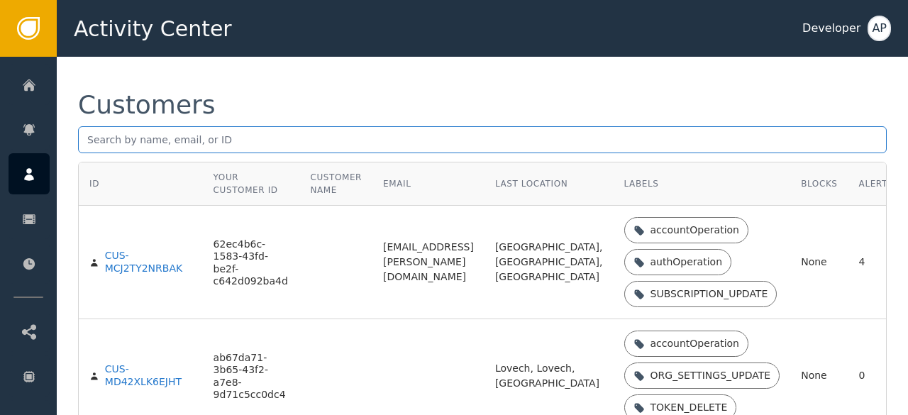
click at [85, 138] on input "text" at bounding box center [482, 139] width 809 height 27
paste input "[PERSON_NAME][EMAIL_ADDRESS][PERSON_NAME][DOMAIN_NAME]"
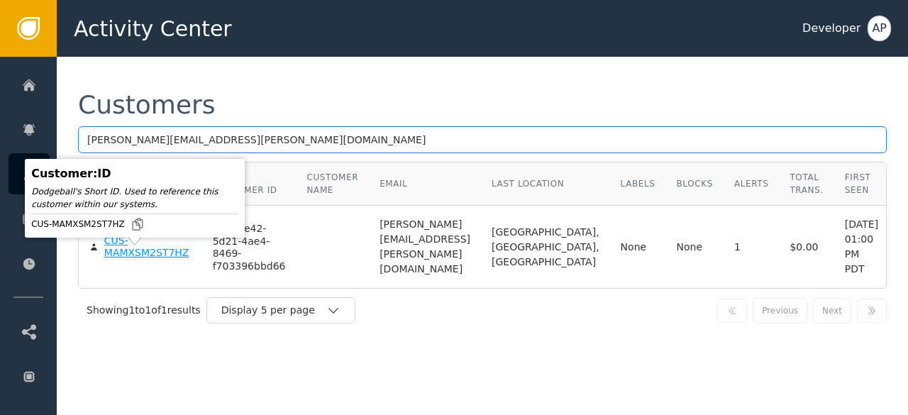
type input "[PERSON_NAME][EMAIL_ADDRESS][PERSON_NAME][DOMAIN_NAME]"
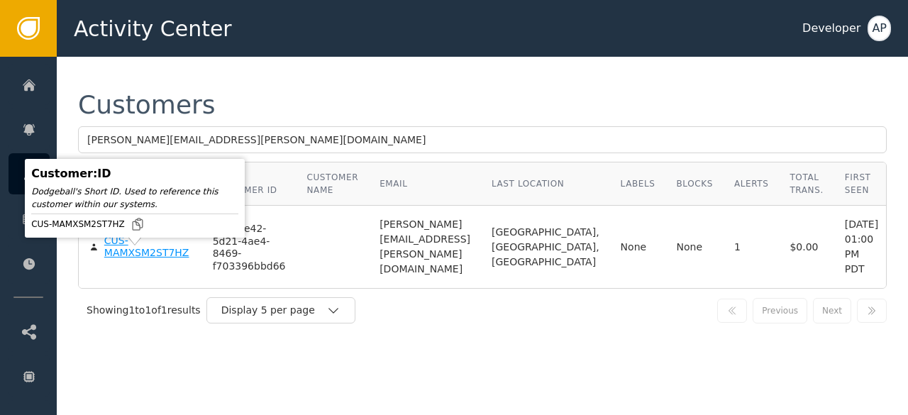
click at [116, 260] on div "CUS-MAMXSM2ST7HZ" at bounding box center [147, 247] width 87 height 25
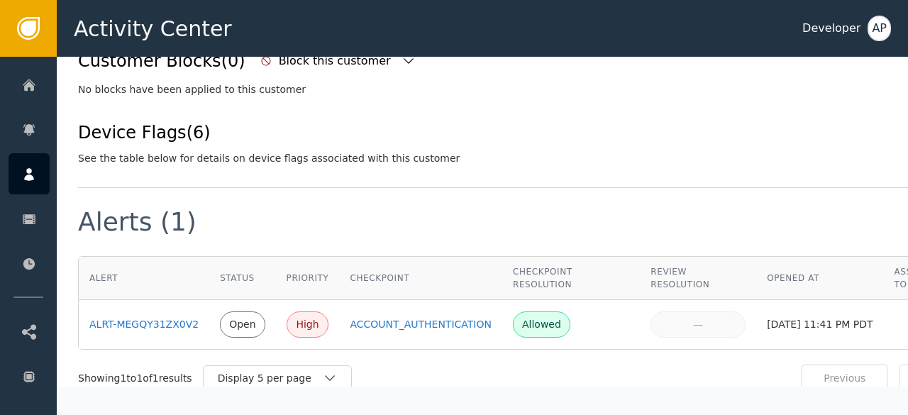
scroll to position [714, 0]
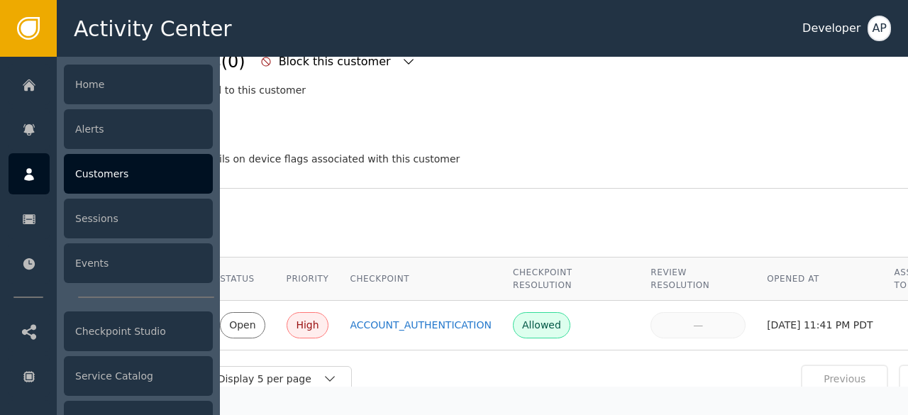
click at [99, 170] on div "Customers" at bounding box center [138, 174] width 149 height 40
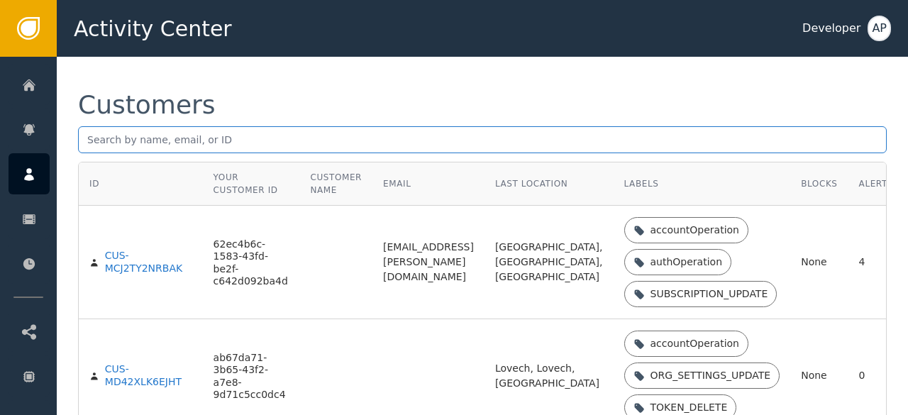
click at [88, 145] on input "text" at bounding box center [482, 139] width 809 height 27
paste input "[EMAIL_ADDRESS][DOMAIN_NAME]"
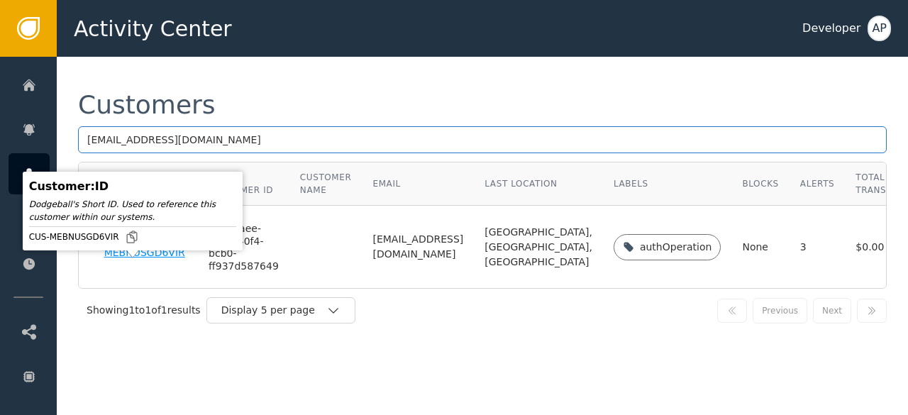
type input "[EMAIL_ADDRESS][DOMAIN_NAME]"
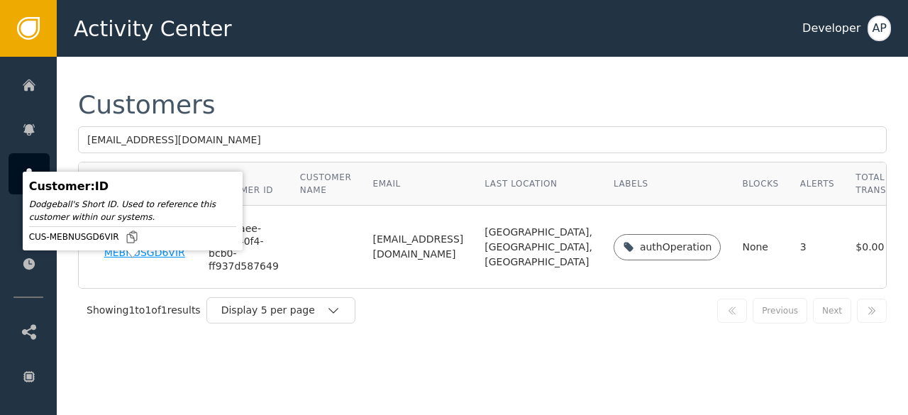
click at [120, 260] on div "CUS-MEBNUSGD6VIR" at bounding box center [145, 247] width 83 height 25
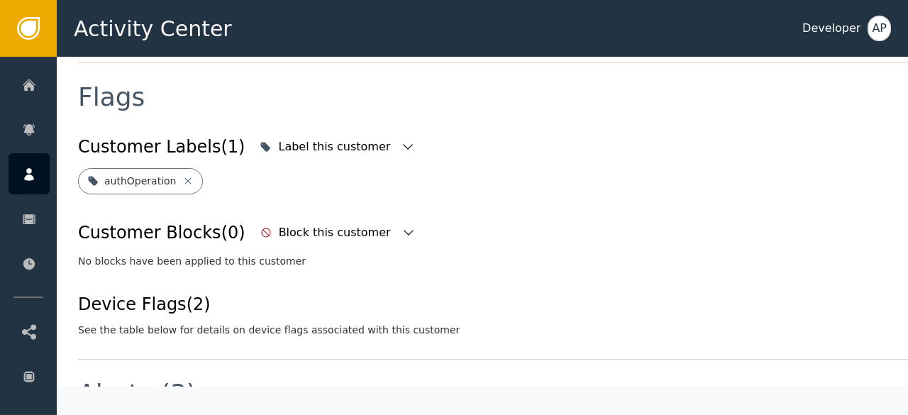
scroll to position [552, 0]
